Goal: Task Accomplishment & Management: Complete application form

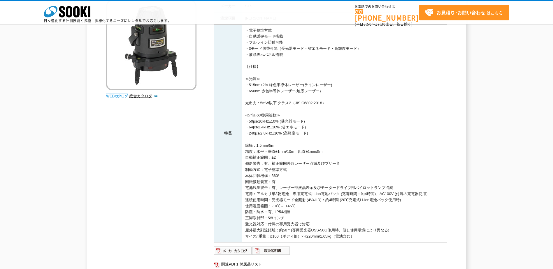
scroll to position [58, 0]
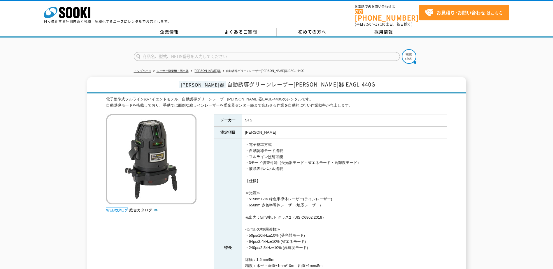
click at [338, 132] on td "墨出" at bounding box center [344, 133] width 205 height 12
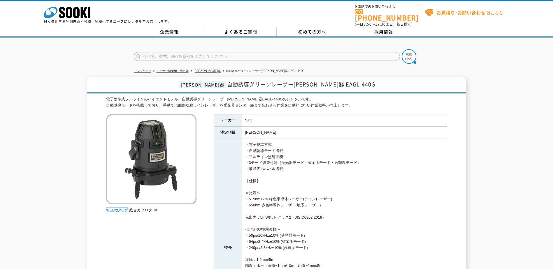
click at [471, 15] on strong "お見積り･お問い合わせ" at bounding box center [460, 12] width 49 height 7
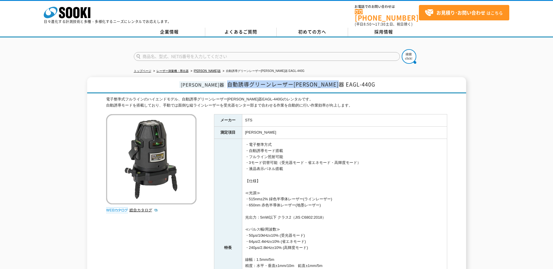
drag, startPoint x: 231, startPoint y: 80, endPoint x: 351, endPoint y: 83, distance: 120.3
click at [351, 83] on h1 "墨出器 自動誘導グリーンレーザー墨出器 EAGL-440G" at bounding box center [276, 85] width 379 height 16
copy span "自動誘導グリーンレーザー墨出器 EAGL-440G"
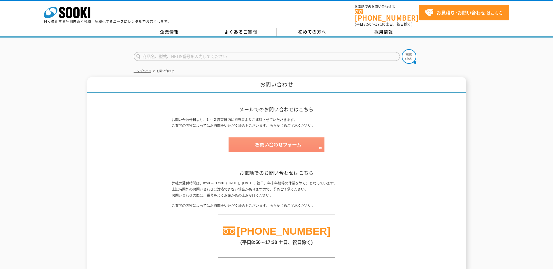
click at [270, 142] on img at bounding box center [276, 144] width 96 height 15
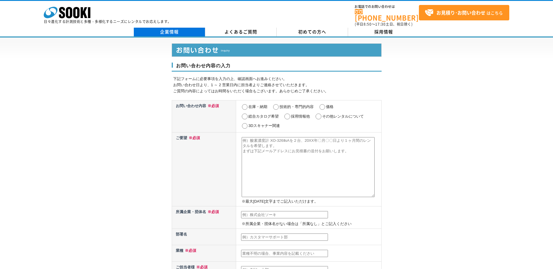
click at [173, 28] on link "企業情報" at bounding box center [169, 32] width 71 height 9
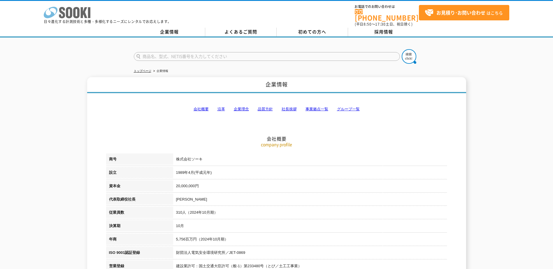
click at [82, 12] on polygon at bounding box center [84, 12] width 7 height 11
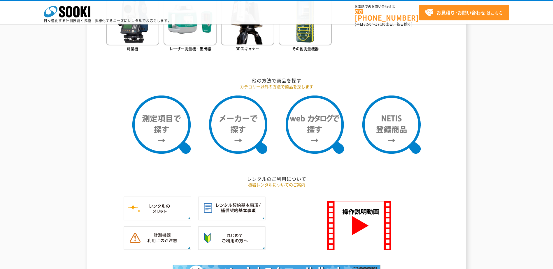
scroll to position [350, 0]
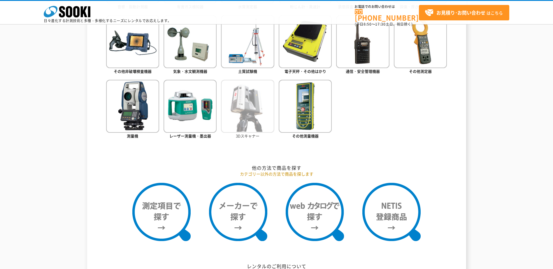
click at [259, 115] on img at bounding box center [247, 106] width 53 height 53
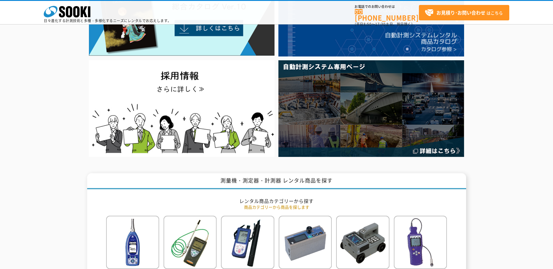
scroll to position [26, 0]
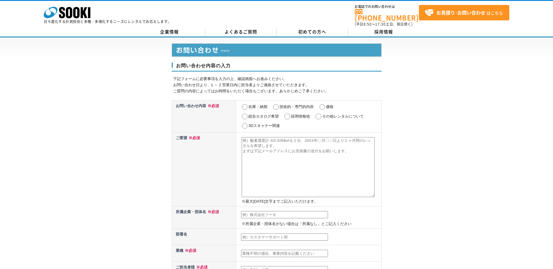
click at [324, 104] on input "価格" at bounding box center [321, 107] width 7 height 6
radio input "true"
click at [317, 114] on input "その他レンタルについて" at bounding box center [318, 117] width 7 height 6
radio input "true"
click at [310, 149] on textarea at bounding box center [307, 167] width 133 height 60
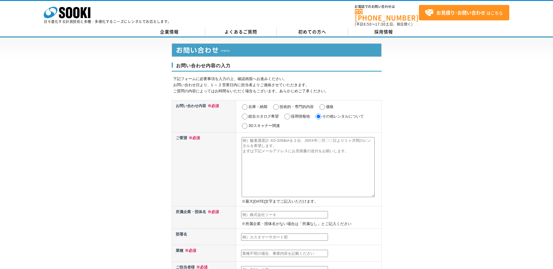
drag, startPoint x: 356, startPoint y: 151, endPoint x: 243, endPoint y: 137, distance: 113.8
click at [243, 137] on textarea at bounding box center [307, 167] width 133 height 60
paste textarea "自動誘導グリーンレーザー墨出器 EAGL-440G"
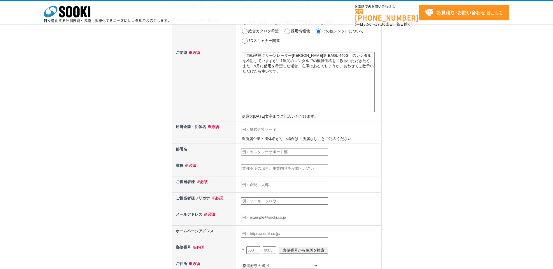
type textarea "「自動誘導グリーンレーザー墨出器 EAGL-440G」のレンタルを検討していますが、1週間のレンタルでの概算価格をご教示いただきたく。また、9月に借用を希望し…"
click at [276, 131] on input "text" at bounding box center [284, 130] width 87 height 8
type input "三菱重工業株式会社"
type input "研究職"
type input "久"
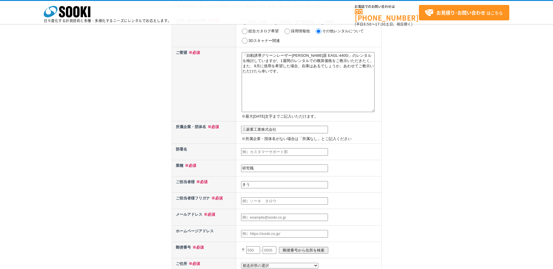
type input "き"
type input "窪田　隆博"
click at [276, 202] on input "text" at bounding box center [284, 201] width 87 height 8
type input "久"
type input "クボタ　タカヒロ"
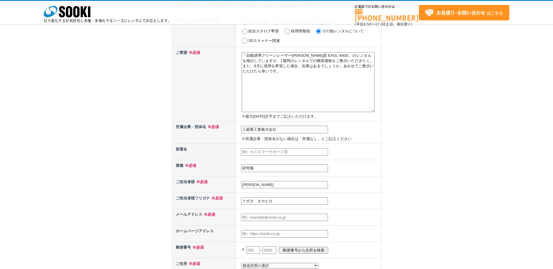
click at [266, 217] on input "text" at bounding box center [284, 218] width 87 height 8
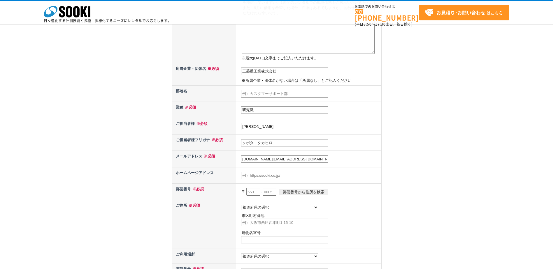
scroll to position [117, 0]
type input "takahiro.kubota.mc@mhi.com"
click at [256, 195] on input "text" at bounding box center [253, 192] width 14 height 8
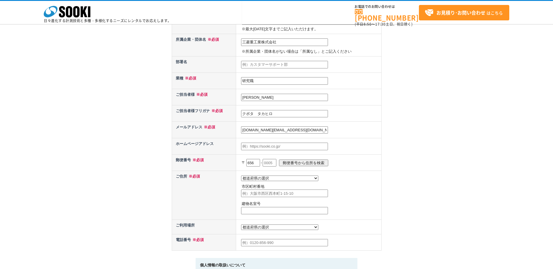
type input "656"
type input "8686"
click at [316, 163] on input "郵便番号から住所を検索" at bounding box center [303, 163] width 49 height 7
click at [267, 179] on select "都道府県の選択 北海道 青森県 岩手県 宮城県 秋田県 山形県 福島県 茨城県 栃木県 群馬県 埼玉県 千葉県 東京都 神奈川県 新潟県 富山県 石川県 福井…" at bounding box center [279, 179] width 77 height 6
select select "28"
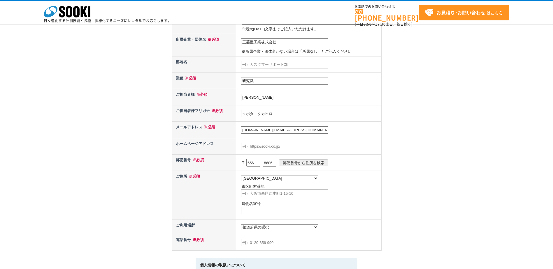
click at [241, 176] on select "都道府県の選択 北海道 青森県 岩手県 宮城県 秋田県 山形県 福島県 茨城県 栃木県 群馬県 埼玉県 千葉県 東京都 神奈川県 新潟県 富山県 石川県 福井…" at bounding box center [279, 179] width 77 height 6
click at [375, 101] on td "窪田　隆博" at bounding box center [308, 97] width 145 height 16
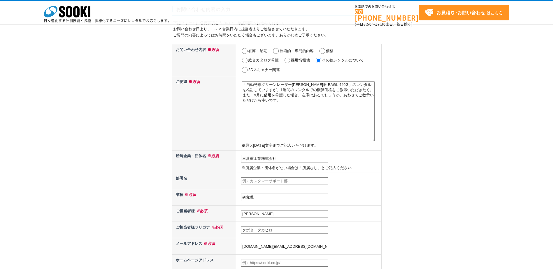
scroll to position [0, 0]
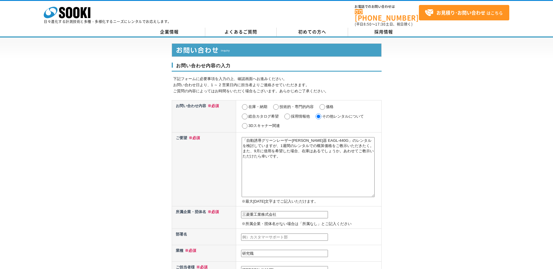
click at [305, 164] on textarea "「自動誘導グリーンレーザー墨出器 EAGL-440G」のレンタルを検討していますが、1週間のレンタルでの概算価格をご教示いただきたく。また、9月に借用を希望し…" at bounding box center [307, 167] width 133 height 60
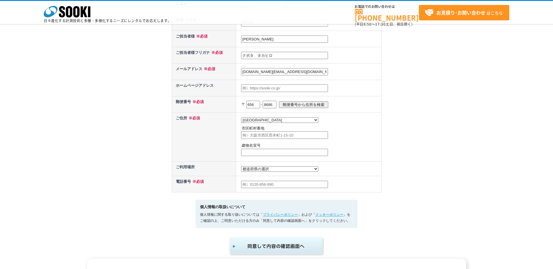
scroll to position [175, 0]
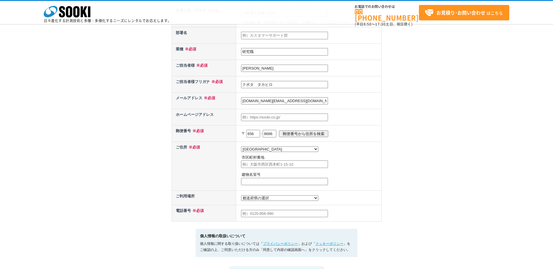
type textarea "「自動誘導グリーンレーザー墨出器 EAGL-440G」のレンタルを検討していますが、1週間のレンタルでの概算価格をご教示いただきたく。また、9月に借用を希望し…"
click at [294, 165] on input "text" at bounding box center [284, 164] width 87 height 8
type input "た"
type input "高砂市荒井町新浜2-1-1"
click at [267, 201] on select "都道府県の選択 利用場所未定 北海道 青森県 岩手県 宮城県 秋田県 山形県 福島県 茨城県 栃木県 群馬県 埼玉県 千葉県 東京都 神奈川県 新潟県 富山県…" at bounding box center [279, 198] width 77 height 6
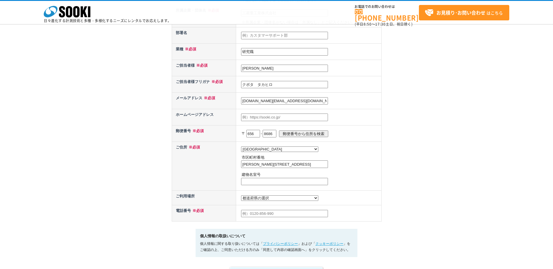
select select "42"
click at [241, 197] on select "都道府県の選択 利用場所未定 北海道 青森県 岩手県 宮城県 秋田県 山形県 福島県 茨城県 栃木県 群馬県 埼玉県 千葉県 東京都 神奈川県 新潟県 富山県…" at bounding box center [279, 198] width 77 height 6
click at [278, 218] on input "text" at bounding box center [284, 214] width 87 height 8
type input "080-8593-9411"
click at [351, 182] on td "都道府県の選択 北海道 青森県 岩手県 宮城県 秋田県 山形県 福島県 茨城県 栃木県 群馬県 埼玉県 千葉県 東京都 神奈川県 新潟県 富山県 石川県 福井…" at bounding box center [308, 166] width 145 height 49
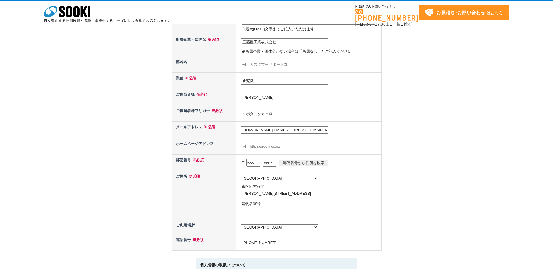
scroll to position [291, 0]
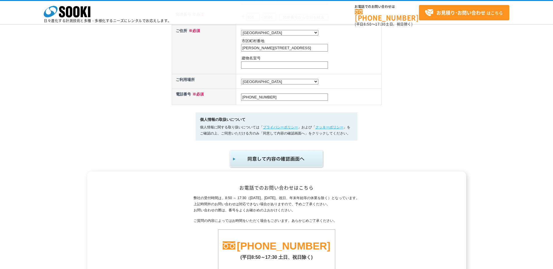
click at [277, 160] on img "submit" at bounding box center [277, 158] width 96 height 19
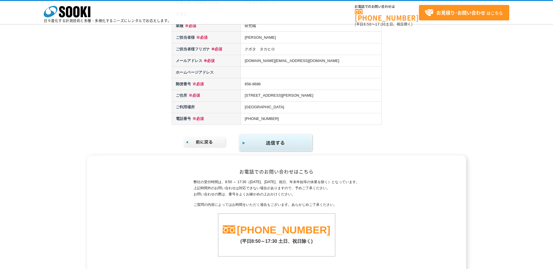
scroll to position [174, 0]
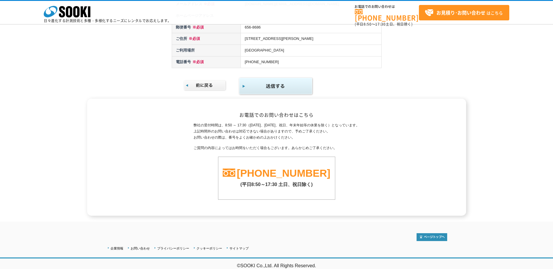
click at [278, 85] on img "submit" at bounding box center [275, 86] width 75 height 19
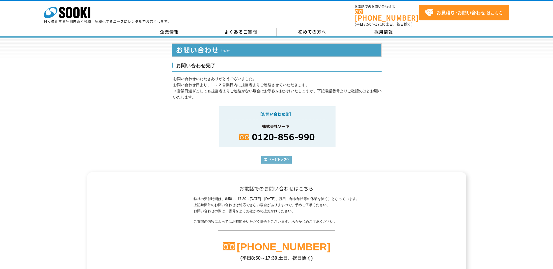
click at [271, 156] on img at bounding box center [276, 160] width 31 height 8
